Goal: Navigation & Orientation: Understand site structure

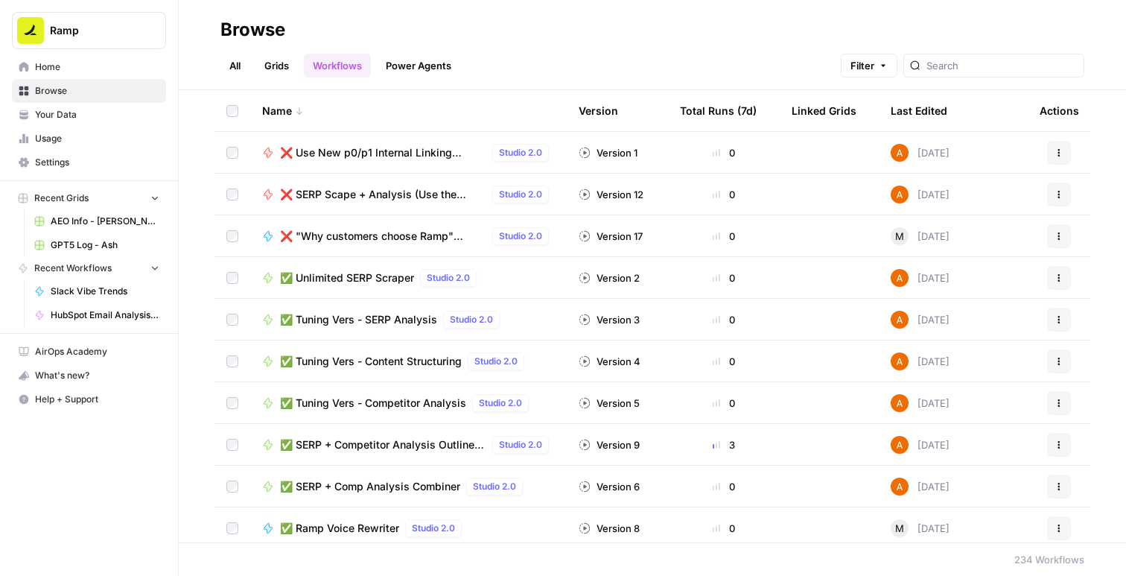
click at [280, 58] on link "Grids" at bounding box center [276, 66] width 42 height 24
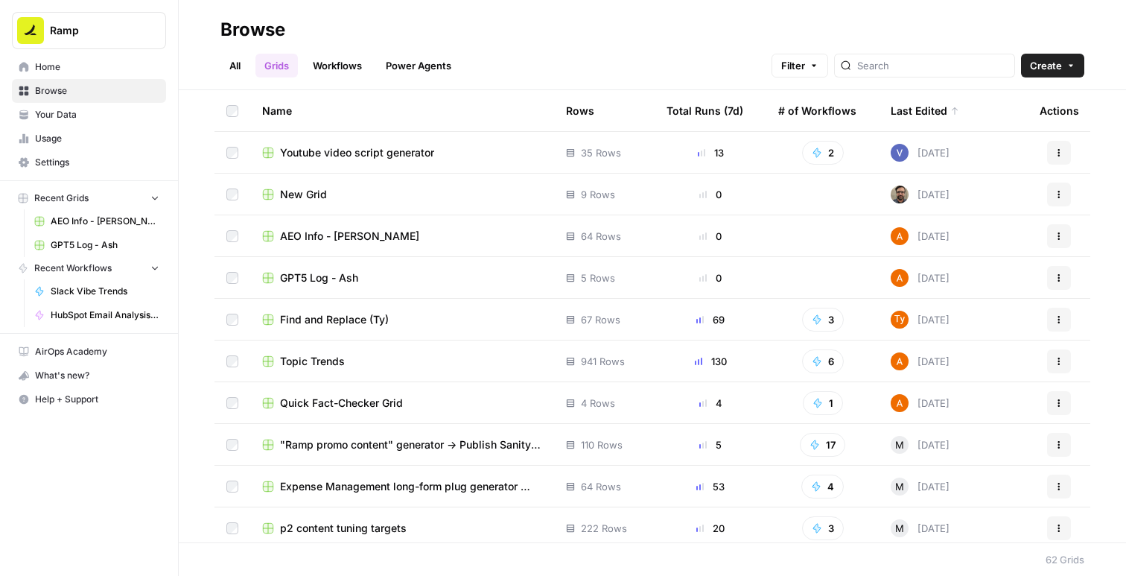
click at [343, 68] on link "Workflows" at bounding box center [337, 66] width 67 height 24
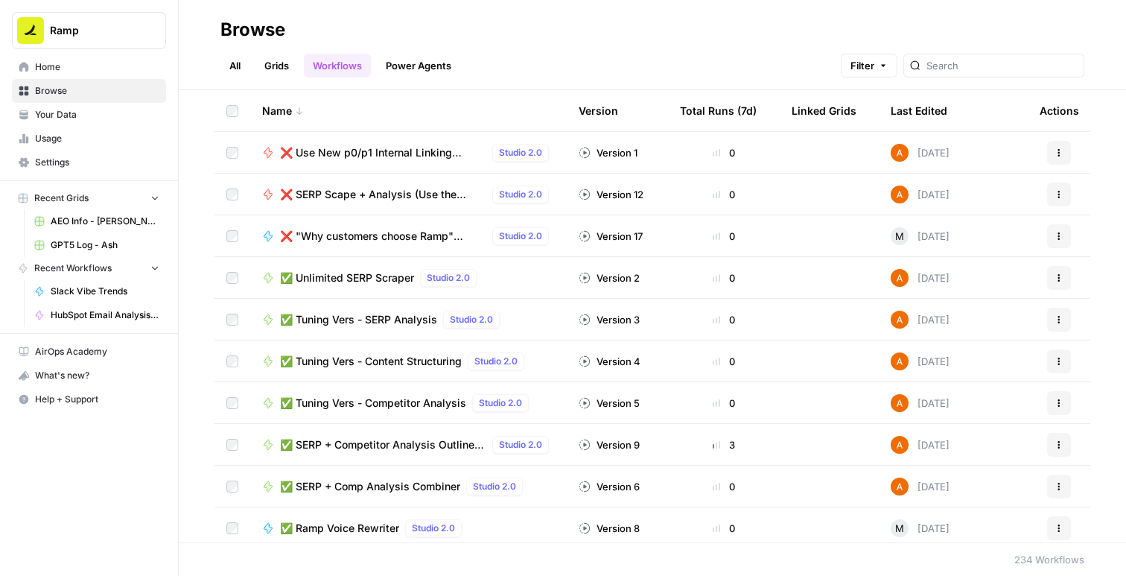
click at [413, 71] on link "Power Agents" at bounding box center [418, 66] width 83 height 24
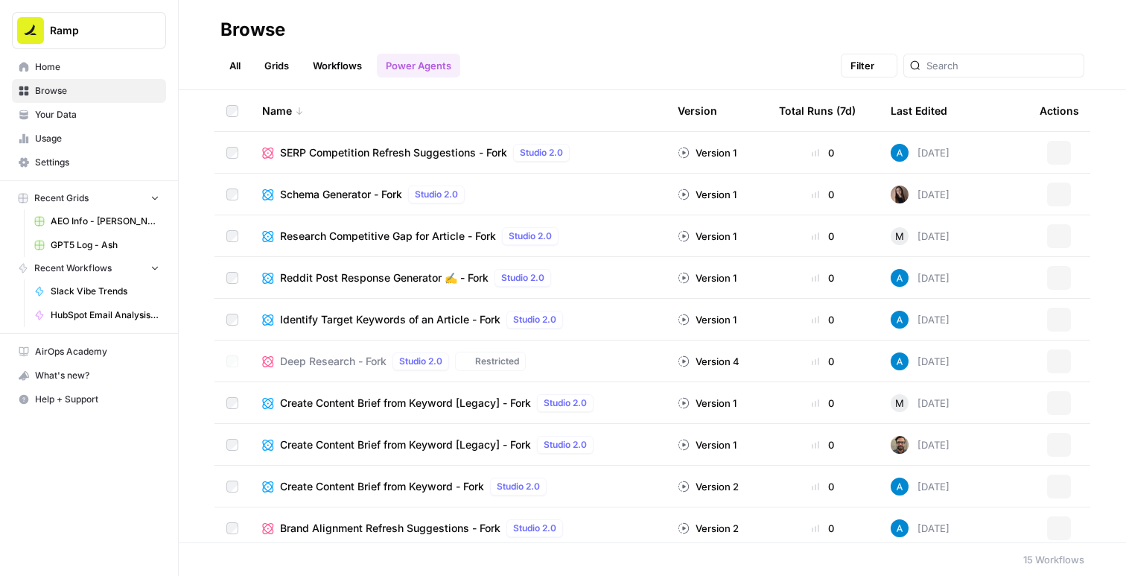
click at [356, 71] on link "Workflows" at bounding box center [337, 66] width 67 height 24
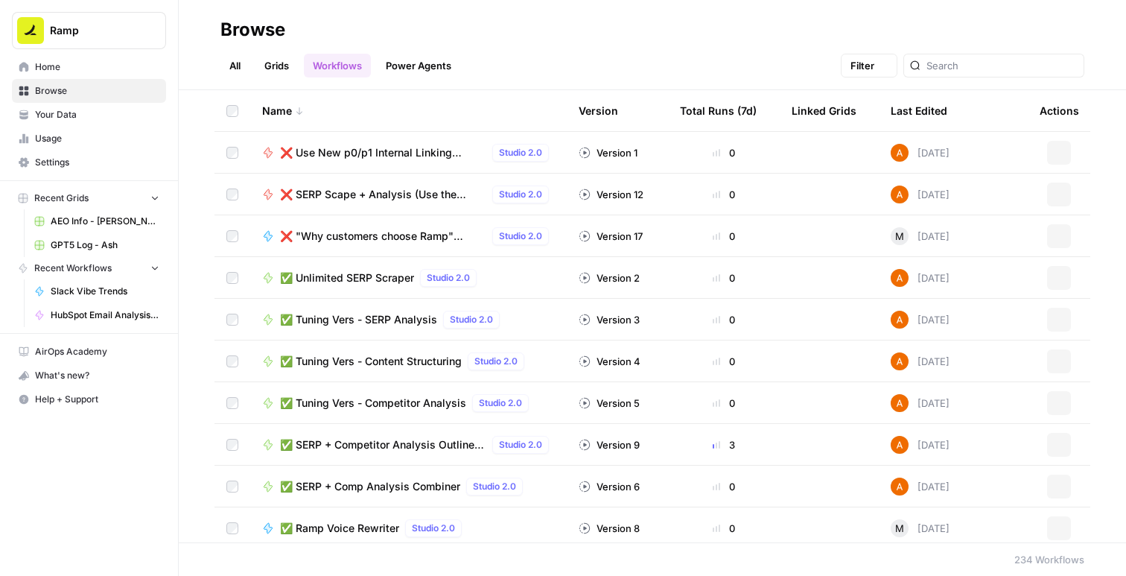
click at [419, 63] on link "Power Agents" at bounding box center [418, 66] width 83 height 24
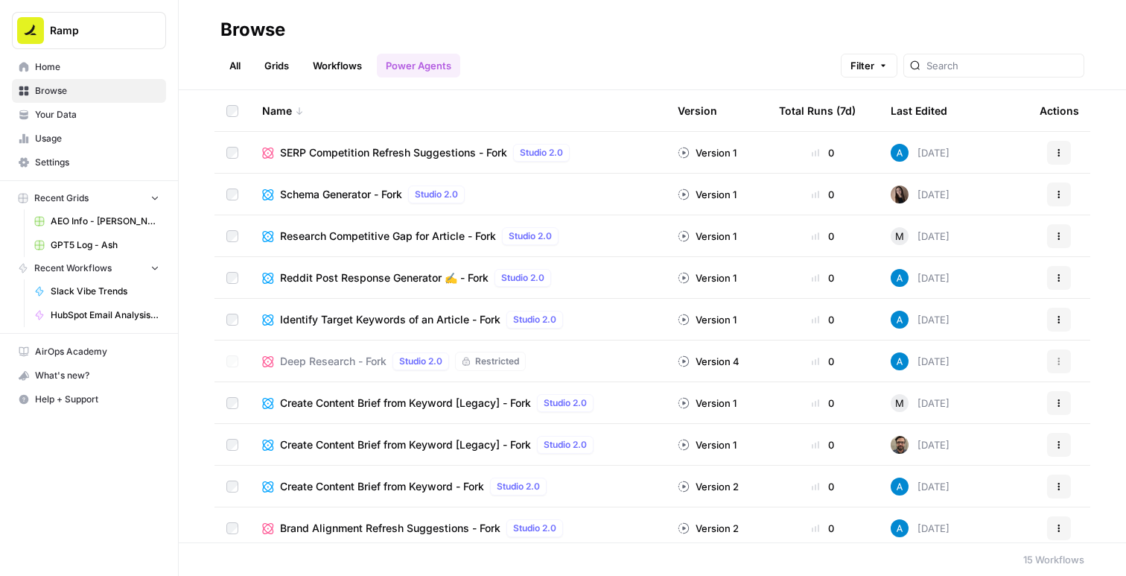
click at [359, 66] on link "Workflows" at bounding box center [337, 66] width 67 height 24
